Goal: Task Accomplishment & Management: Use online tool/utility

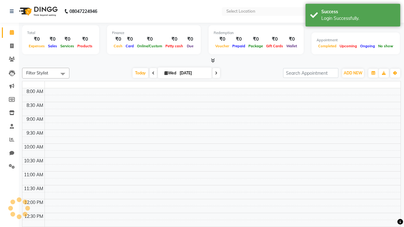
select select "en"
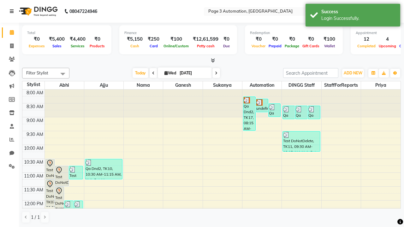
click at [13, 11] on icon at bounding box center [12, 11] width 4 height 4
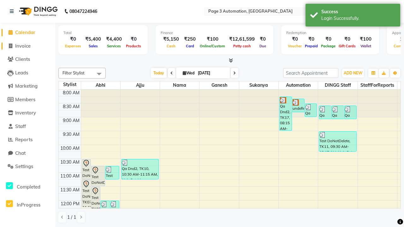
click at [27, 46] on span "Invoice" at bounding box center [22, 46] width 15 height 6
select select "2774"
select select "service"
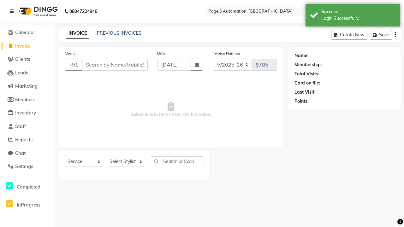
click at [13, 11] on icon at bounding box center [12, 11] width 4 height 4
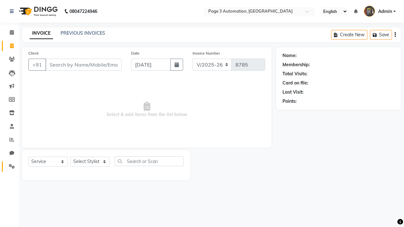
click at [9, 167] on icon at bounding box center [12, 166] width 6 height 5
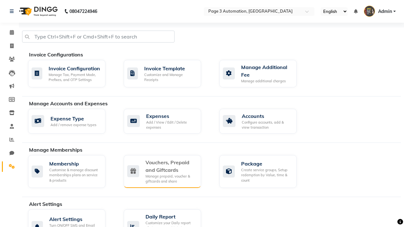
click at [170, 166] on div "Vouchers, Prepaid and Giftcards" at bounding box center [171, 166] width 51 height 15
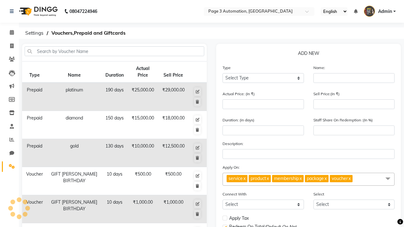
select select "G"
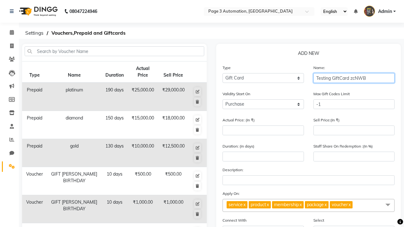
type input "Testing GiftCard zcNWB"
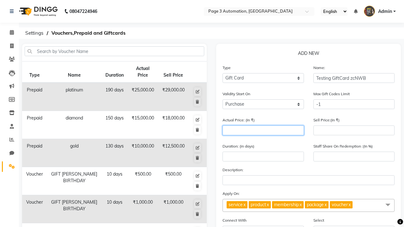
type input "1000"
type input "0"
type input "1000"
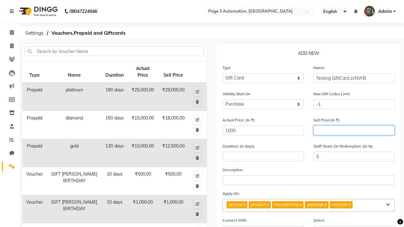
type input "900"
type input "90"
type input "900"
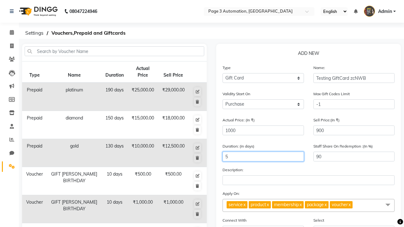
type input "5"
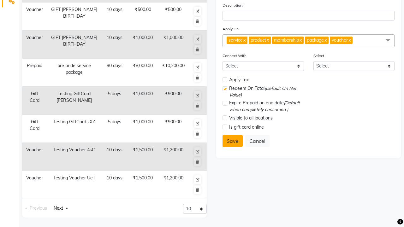
select select
checkbox input "false"
checkbox input "true"
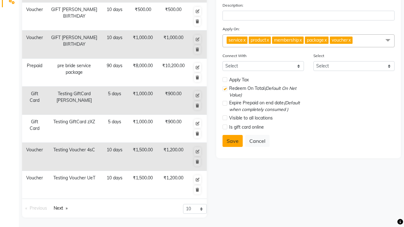
checkbox input "false"
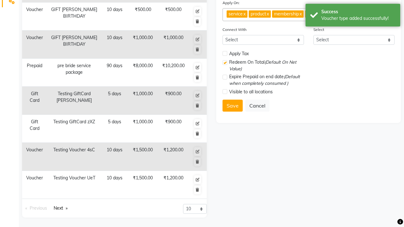
click at [353, 16] on div "Voucher type added successfully!" at bounding box center [358, 18] width 74 height 7
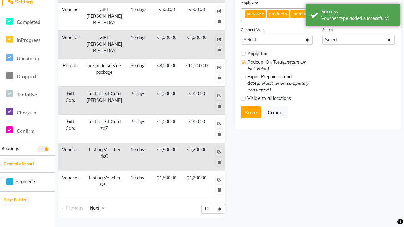
scroll to position [0, 0]
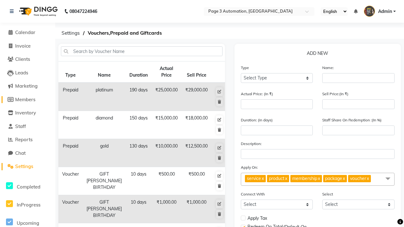
click at [27, 99] on span "Members" at bounding box center [25, 100] width 20 height 6
select select
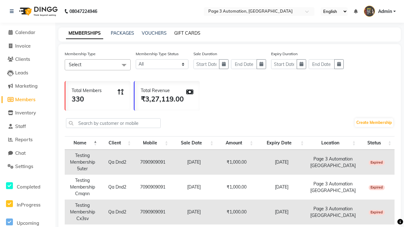
click at [187, 33] on link "GIFT CARDS" at bounding box center [187, 33] width 26 height 6
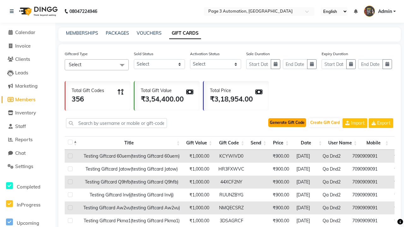
click at [287, 123] on button "Generate Gift Code" at bounding box center [287, 122] width 38 height 9
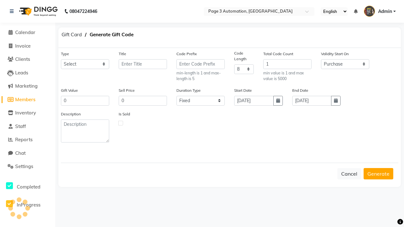
select select "24584"
type input "Testing GiftCard zcNWB"
type input "1000"
type input "900"
select select "flexible"
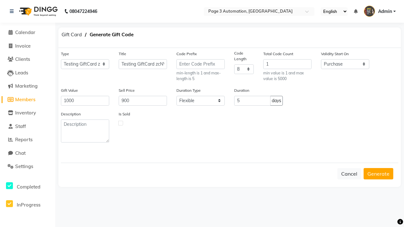
click at [121, 123] on label at bounding box center [120, 123] width 5 height 5
click at [121, 123] on input "checkbox" at bounding box center [121, 123] width 4 height 4
checkbox input "true"
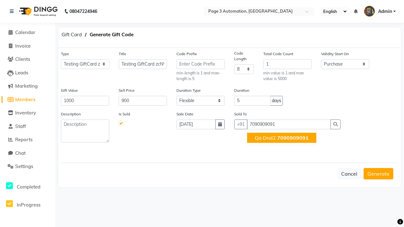
click at [282, 138] on span "7090909091" at bounding box center [293, 138] width 32 height 6
type input "7090909091"
click at [379, 174] on button "Generate" at bounding box center [379, 173] width 30 height 11
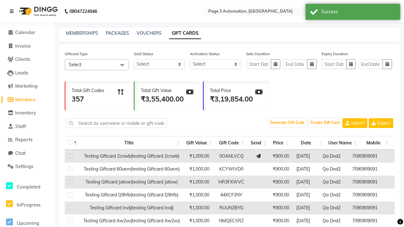
click at [13, 11] on icon at bounding box center [12, 11] width 4 height 4
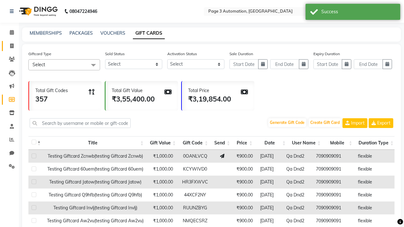
click at [9, 46] on span at bounding box center [11, 46] width 11 height 7
select select "service"
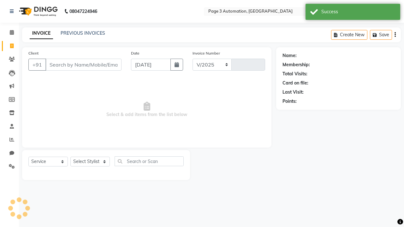
select select "2774"
type input "8785"
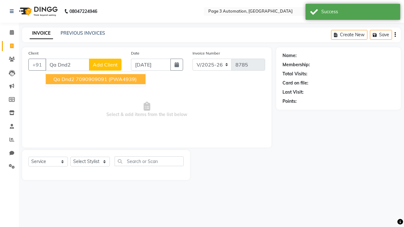
click at [96, 79] on ngb-highlight "7090909091" at bounding box center [92, 79] width 32 height 6
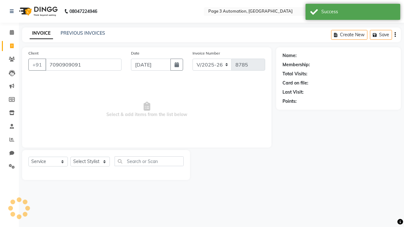
type input "7090909091"
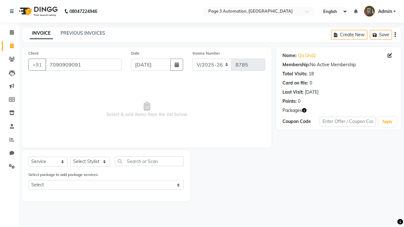
select select "71572"
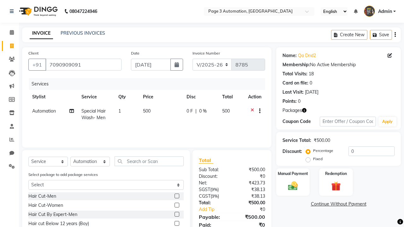
scroll to position [47, 0]
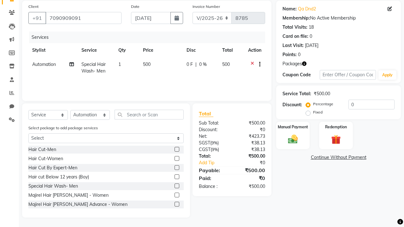
checkbox input "false"
click at [336, 127] on label "Redemption" at bounding box center [336, 127] width 23 height 6
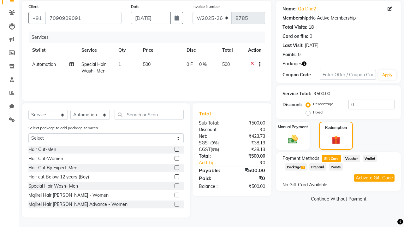
click at [374, 178] on button "Activate Gift Code" at bounding box center [374, 178] width 40 height 7
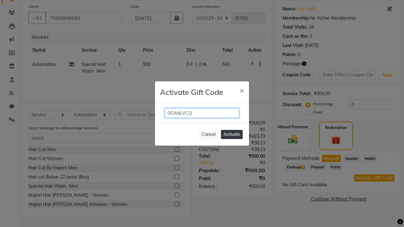
type input "0OANLVCQ"
click at [232, 134] on button "Activate" at bounding box center [232, 134] width 22 height 9
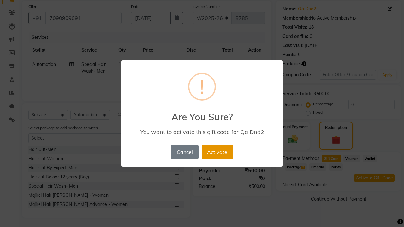
click at [217, 152] on button "Activate" at bounding box center [217, 152] width 31 height 14
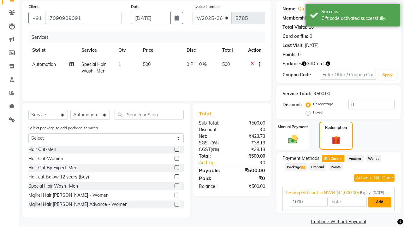
click at [379, 208] on button "Add" at bounding box center [379, 202] width 23 height 11
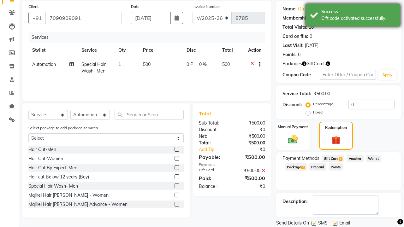
click at [353, 16] on div "Gift code activated successfully." at bounding box center [358, 18] width 74 height 7
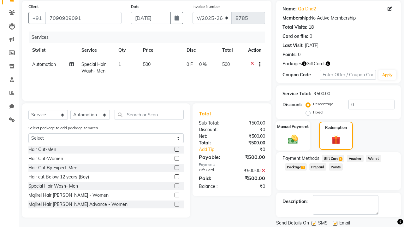
click at [293, 127] on label "Manual Payment" at bounding box center [293, 127] width 32 height 6
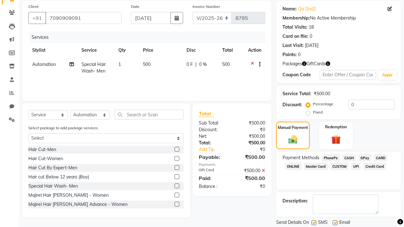
click at [349, 158] on span "CASH" at bounding box center [350, 157] width 14 height 7
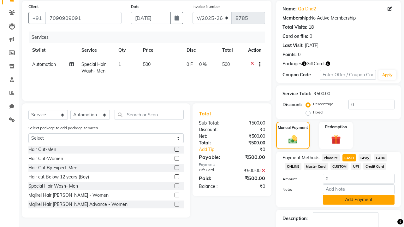
click at [359, 200] on button "Add Payment" at bounding box center [359, 200] width 72 height 10
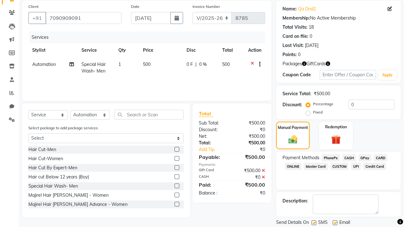
click at [314, 223] on label at bounding box center [314, 223] width 5 height 5
click at [314, 223] on input "checkbox" at bounding box center [314, 223] width 4 height 4
checkbox input "false"
click at [335, 223] on label at bounding box center [335, 223] width 5 height 5
click at [335, 223] on input "checkbox" at bounding box center [335, 223] width 4 height 4
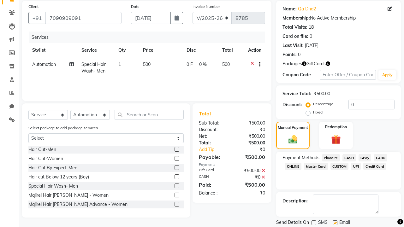
checkbox input "false"
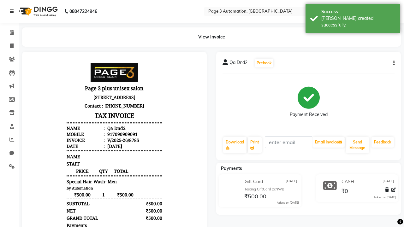
click at [353, 16] on div "[PERSON_NAME] created successfully." at bounding box center [358, 21] width 74 height 13
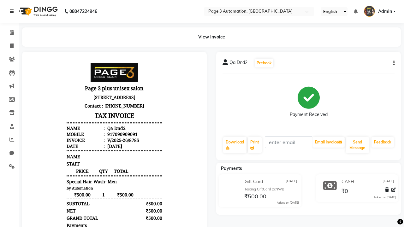
click at [13, 11] on icon at bounding box center [12, 11] width 4 height 4
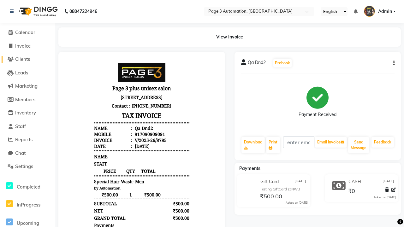
click at [27, 59] on span "Clients" at bounding box center [22, 59] width 15 height 6
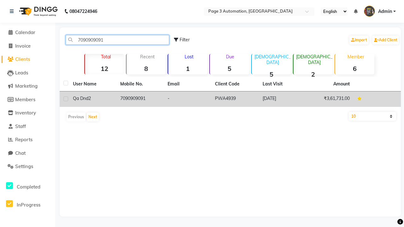
type input "7090909091"
click at [140, 99] on td "7090909091" at bounding box center [139, 99] width 47 height 15
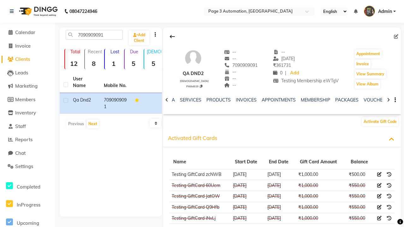
scroll to position [0, 152]
click at [380, 174] on icon at bounding box center [379, 174] width 4 height 4
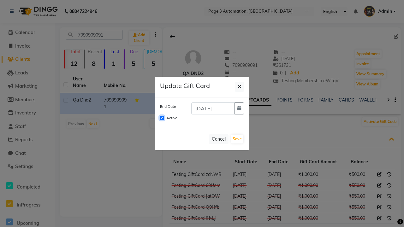
click at [162, 116] on input "Active" at bounding box center [162, 118] width 4 height 4
checkbox input "false"
click at [237, 139] on button "Save" at bounding box center [237, 139] width 12 height 9
checkbox input "false"
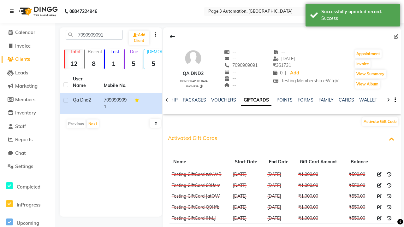
click at [353, 16] on div "Success" at bounding box center [358, 18] width 74 height 7
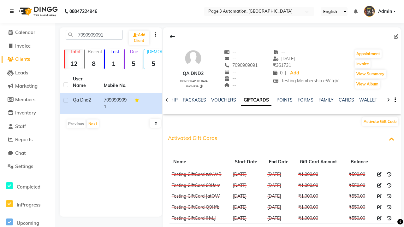
click at [13, 11] on icon at bounding box center [12, 11] width 4 height 4
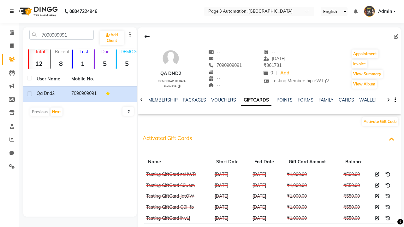
scroll to position [0, 127]
click at [9, 167] on icon at bounding box center [12, 166] width 6 height 5
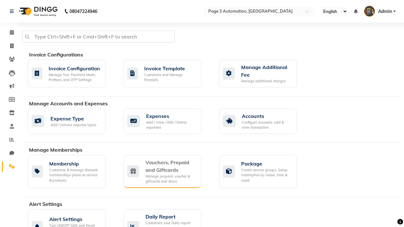
click at [170, 166] on div "Vouchers, Prepaid and Giftcards" at bounding box center [171, 166] width 51 height 15
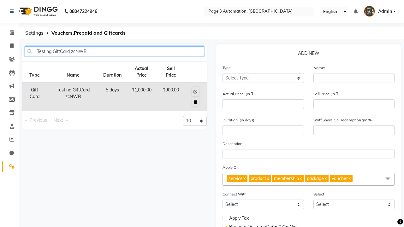
type input "Testing GiftCard zcNWB"
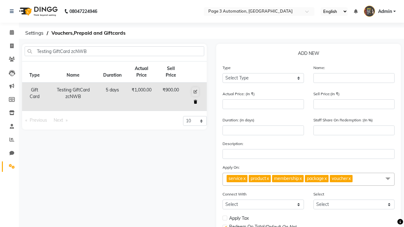
click at [195, 102] on icon at bounding box center [195, 102] width 3 height 4
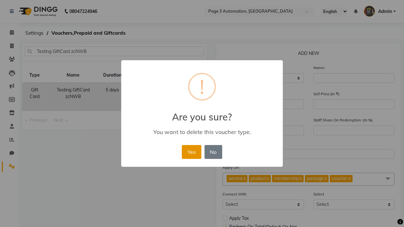
click at [191, 152] on button "Yes" at bounding box center [191, 152] width 19 height 14
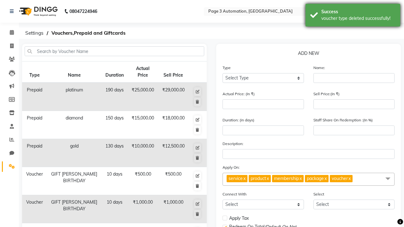
click at [353, 16] on div "voucher type deleted successfully!" at bounding box center [358, 18] width 74 height 7
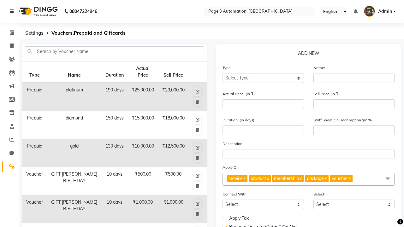
click at [13, 11] on icon at bounding box center [12, 11] width 4 height 4
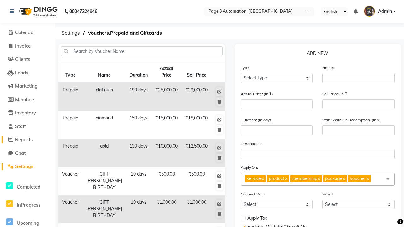
click at [27, 140] on span "Reports" at bounding box center [23, 140] width 17 height 6
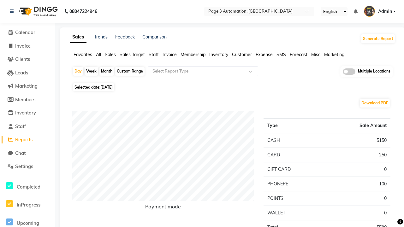
type input "Invoice"
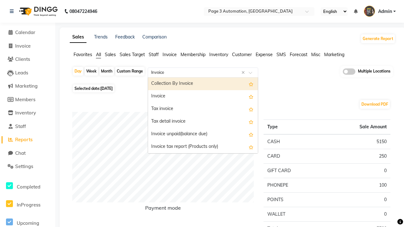
click at [203, 97] on div "Invoice" at bounding box center [203, 96] width 110 height 13
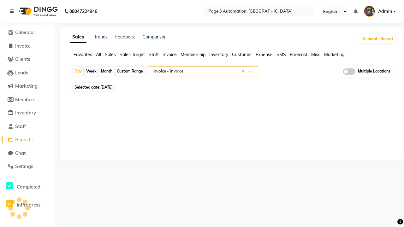
select select "full_report"
select select "csv"
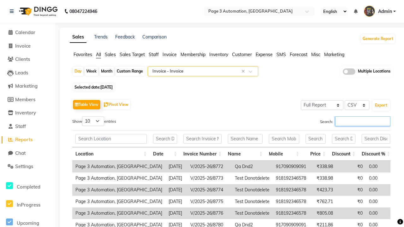
type input "V/2025-26/8785"
